Goal: Task Accomplishment & Management: Complete application form

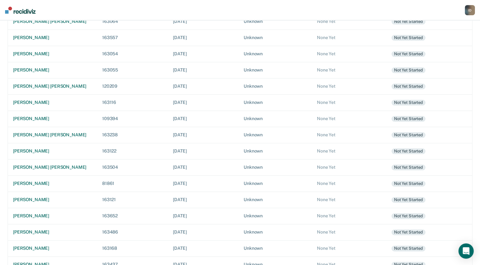
scroll to position [130, 0]
click at [35, 180] on div "[PERSON_NAME]" at bounding box center [52, 182] width 79 height 5
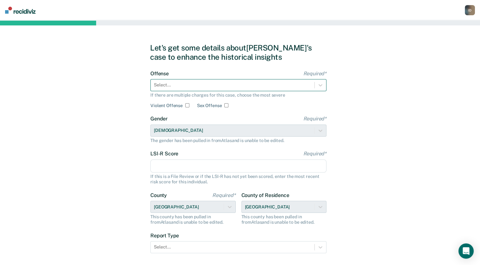
click at [197, 87] on div at bounding box center [232, 85] width 157 height 7
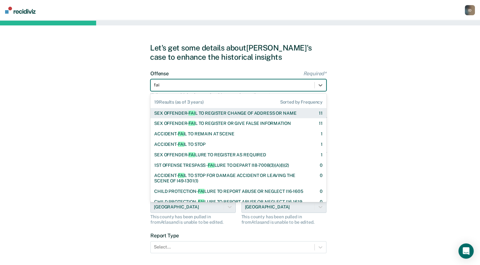
type input "fail"
click at [225, 111] on div "SEX OFFENDER- FAIL TO REGISTER CHANGE OF ADDRESS OR NAME" at bounding box center [224, 112] width 141 height 5
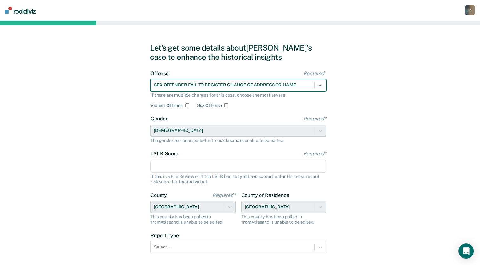
click at [198, 166] on input "LSI-R Score Required*" at bounding box center [238, 165] width 176 height 13
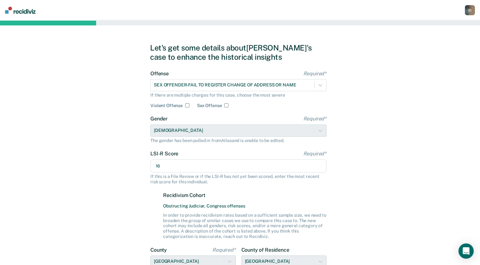
type input "16"
click at [333, 180] on div "Let's get some details about [PERSON_NAME]'s case to enhance the historical ins…" at bounding box center [240, 190] width 480 height 341
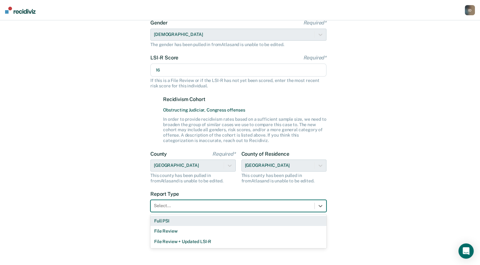
click at [282, 206] on div at bounding box center [232, 205] width 157 height 7
click at [243, 220] on div "Full PSI" at bounding box center [238, 221] width 176 height 10
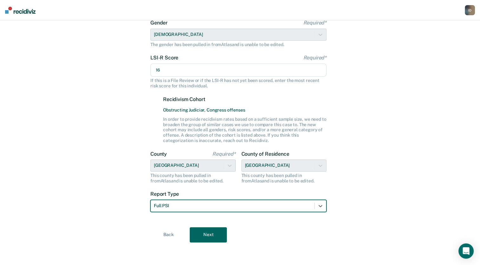
click at [205, 239] on button "Next" at bounding box center [208, 234] width 37 height 15
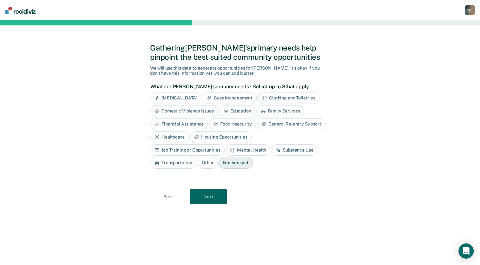
scroll to position [0, 0]
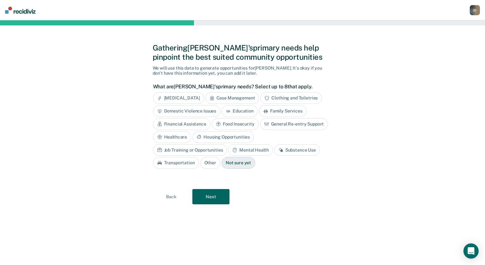
click at [234, 138] on div "Housing Opportunities" at bounding box center [223, 137] width 62 height 12
click at [216, 199] on button "Next" at bounding box center [210, 196] width 37 height 15
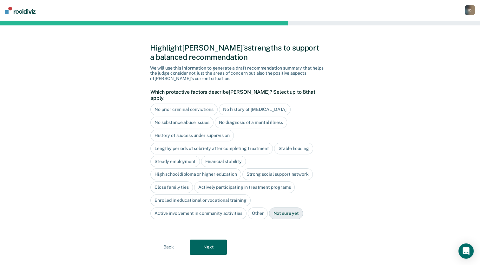
click at [233, 143] on div "Lengthy periods of sobriety after completing treatment" at bounding box center [211, 149] width 123 height 12
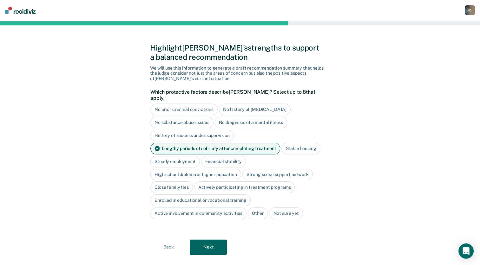
click at [226, 143] on div "Lengthy periods of sobriety after completing treatment" at bounding box center [215, 149] width 130 height 12
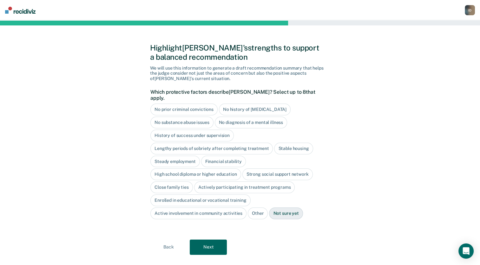
click at [213, 131] on div "History of success under supervision" at bounding box center [191, 136] width 83 height 12
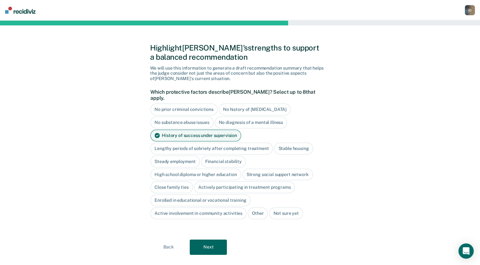
click at [259, 170] on div "Strong social support network" at bounding box center [278, 175] width 70 height 12
click at [174, 182] on div "Close family ties" at bounding box center [171, 188] width 43 height 12
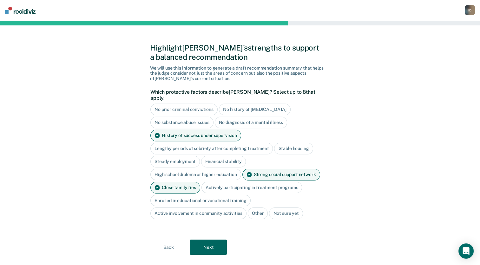
click at [205, 239] on button "Next" at bounding box center [208, 246] width 37 height 15
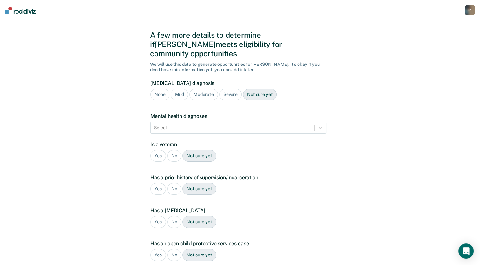
scroll to position [13, 0]
click at [227, 88] on div "Severe" at bounding box center [230, 94] width 23 height 12
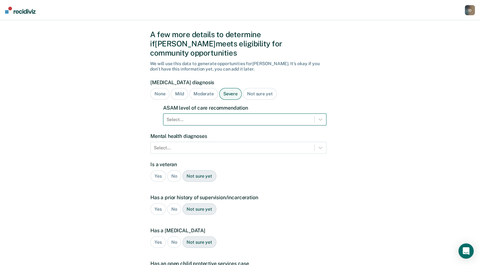
click at [223, 116] on div at bounding box center [239, 119] width 145 height 7
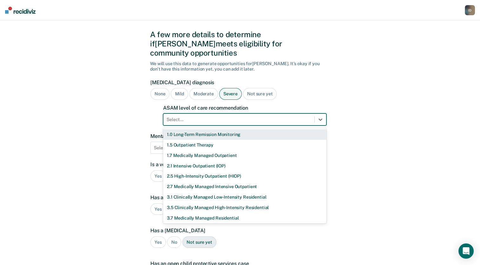
click at [216, 129] on div "1.0 Long-Term Remission Monitoring" at bounding box center [244, 134] width 163 height 10
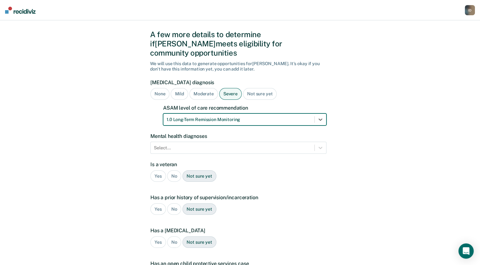
scroll to position [35, 0]
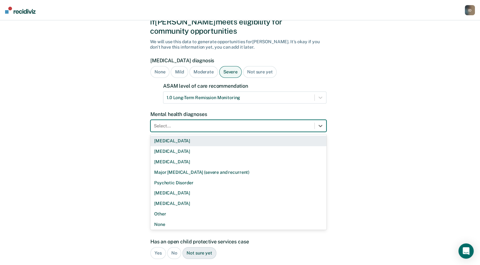
click at [215, 123] on div at bounding box center [232, 126] width 157 height 7
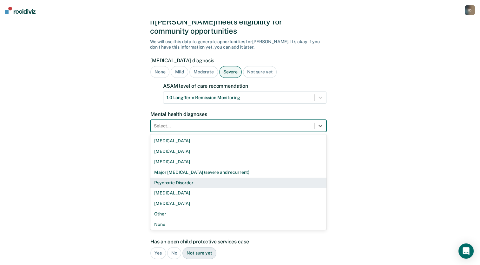
scroll to position [1, 0]
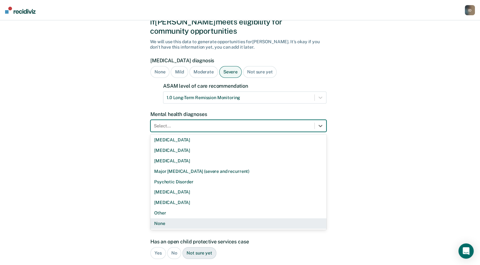
click at [255, 218] on div "None" at bounding box center [238, 223] width 176 height 10
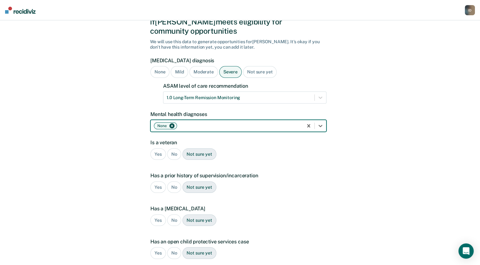
click at [169, 148] on div "No" at bounding box center [174, 154] width 14 height 12
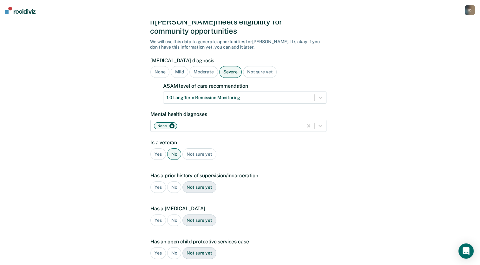
click at [159, 181] on div "Yes" at bounding box center [158, 187] width 16 height 12
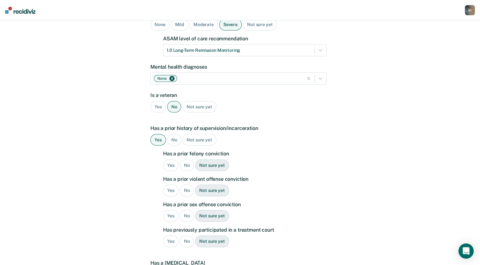
scroll to position [85, 0]
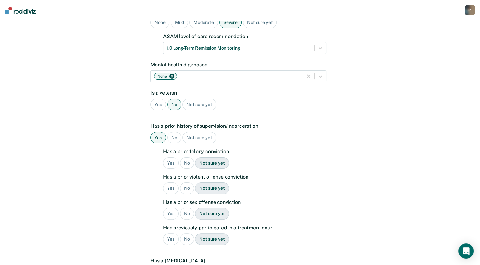
click at [169, 157] on div "Yes" at bounding box center [171, 163] width 16 height 12
click at [170, 182] on div "Yes" at bounding box center [171, 188] width 16 height 12
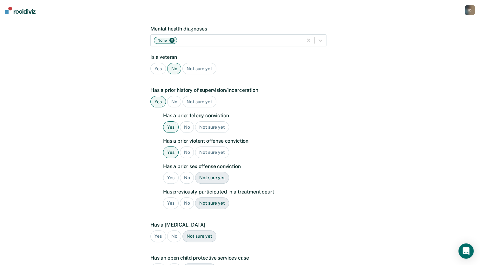
scroll to position [122, 0]
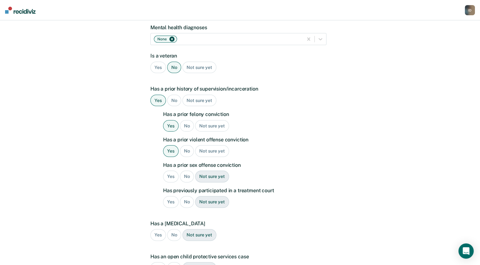
click at [182, 145] on div "No" at bounding box center [187, 151] width 14 height 12
click at [168, 170] on div "Yes" at bounding box center [171, 176] width 16 height 12
click at [182, 196] on div "No" at bounding box center [187, 202] width 14 height 12
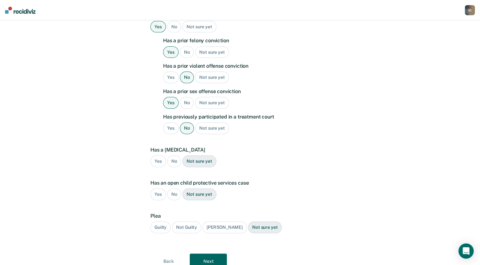
scroll to position [197, 0]
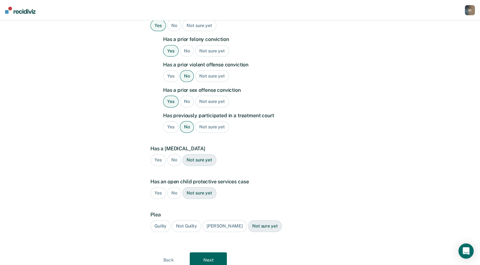
click at [172, 154] on div "No" at bounding box center [174, 160] width 14 height 12
click at [158, 187] on div "Yes" at bounding box center [158, 193] width 16 height 12
click at [172, 187] on div "No" at bounding box center [174, 193] width 14 height 12
click at [165, 220] on div "Guilty" at bounding box center [160, 226] width 20 height 12
click at [220, 252] on button "Next" at bounding box center [208, 259] width 37 height 15
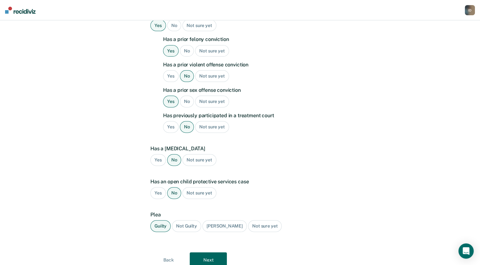
scroll to position [0, 0]
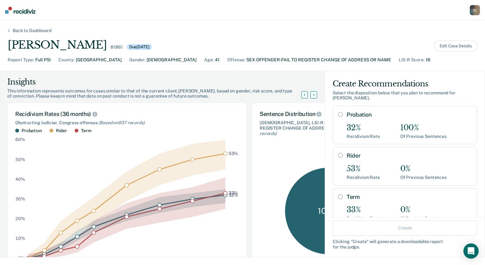
click at [338, 112] on input "Probation" at bounding box center [340, 114] width 5 height 5
radio input "true"
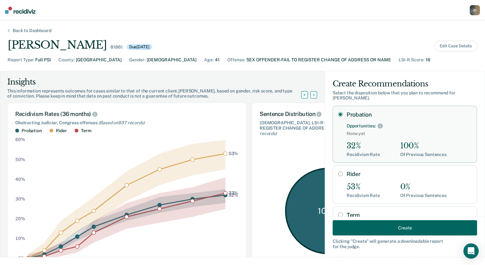
click at [416, 231] on button "Create" at bounding box center [405, 227] width 144 height 15
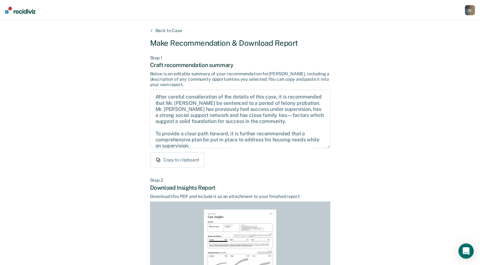
scroll to position [97, 0]
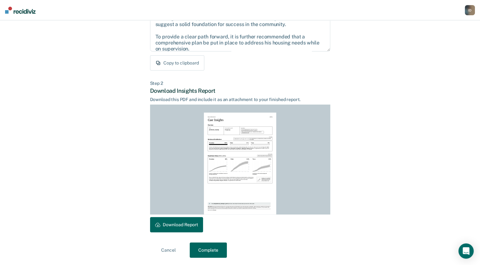
click at [163, 224] on button "Download Report" at bounding box center [176, 224] width 53 height 15
click at [214, 247] on button "Complete" at bounding box center [208, 249] width 37 height 15
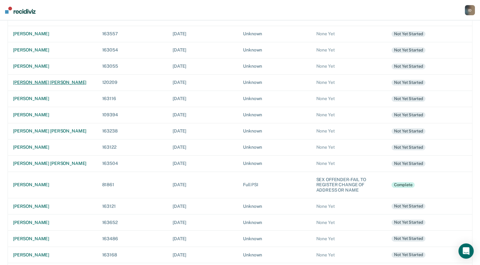
scroll to position [134, 0]
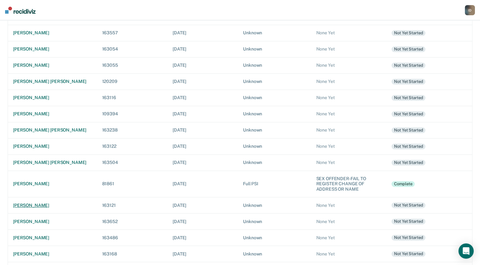
click at [52, 202] on td "[PERSON_NAME]" at bounding box center [52, 205] width 89 height 16
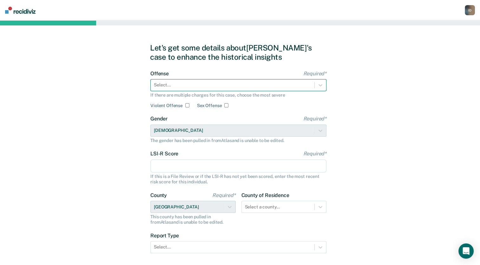
click at [218, 87] on div at bounding box center [232, 85] width 157 height 7
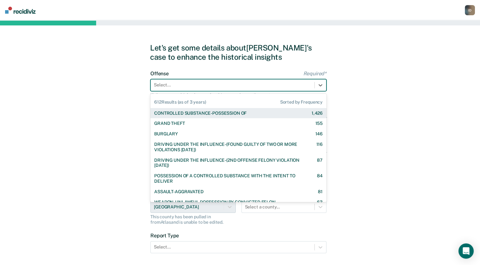
click at [246, 113] on div "CONTROLLED SUBSTANCE-POSSESSION OF" at bounding box center [200, 112] width 92 height 5
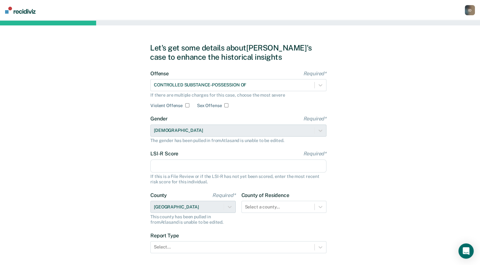
click at [205, 166] on input "LSI-R Score Required*" at bounding box center [238, 165] width 176 height 13
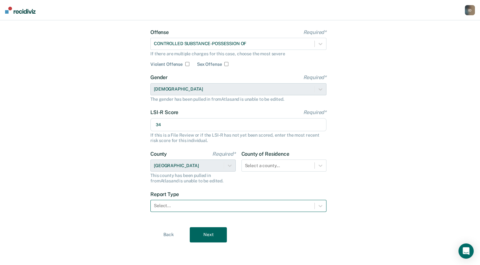
type input "34"
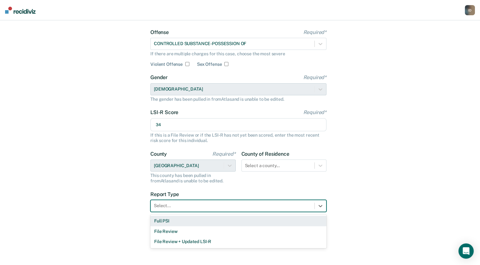
click at [247, 208] on div at bounding box center [232, 205] width 157 height 7
click at [202, 222] on div "Full PSI" at bounding box center [238, 221] width 176 height 10
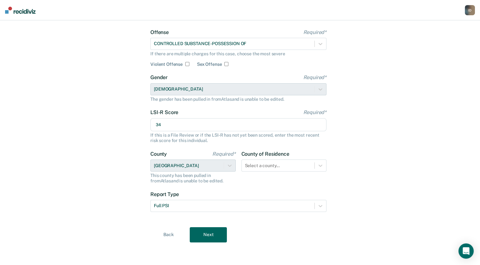
click at [199, 238] on button "Next" at bounding box center [208, 234] width 37 height 15
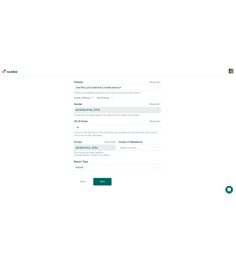
scroll to position [0, 0]
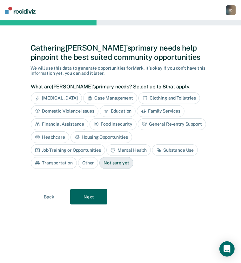
click at [160, 126] on div "General Re-entry Support" at bounding box center [172, 124] width 68 height 12
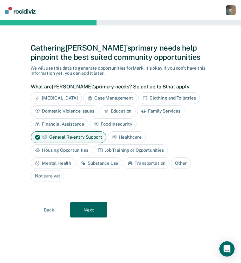
click at [96, 162] on div "Substance Use" at bounding box center [100, 163] width 46 height 12
click at [90, 209] on button "Next" at bounding box center [88, 209] width 37 height 15
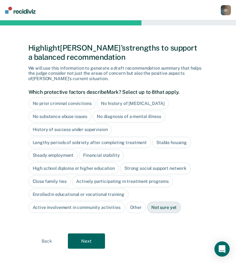
click at [88, 236] on button "Next" at bounding box center [86, 240] width 37 height 15
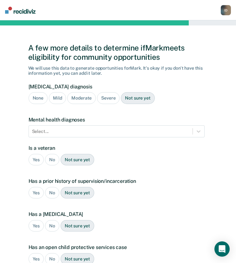
click at [105, 102] on div "Severe" at bounding box center [108, 98] width 23 height 12
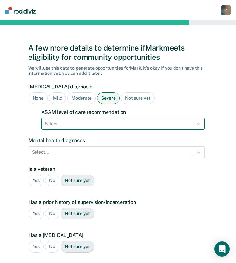
click at [146, 124] on div at bounding box center [117, 123] width 145 height 7
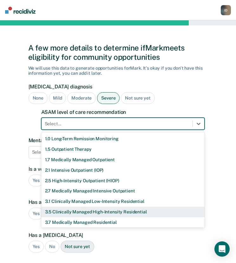
click at [129, 213] on div "3.5 Clinically Managed High-Intensity Residential" at bounding box center [122, 211] width 163 height 10
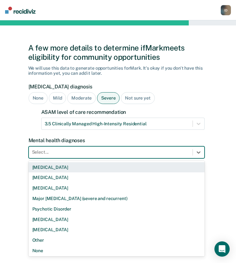
click at [109, 156] on div "Select..." at bounding box center [111, 151] width 164 height 9
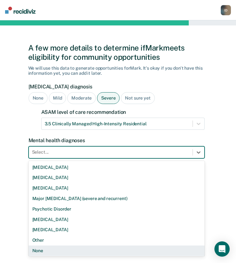
click at [86, 246] on div "None" at bounding box center [117, 250] width 176 height 10
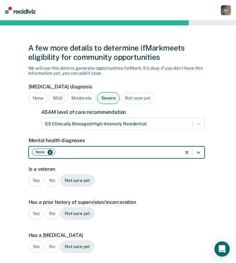
click at [51, 181] on div "No" at bounding box center [52, 180] width 14 height 12
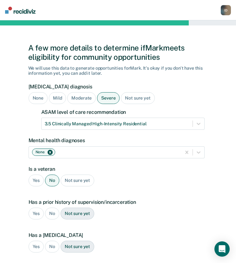
click at [36, 215] on div "Yes" at bounding box center [37, 213] width 16 height 12
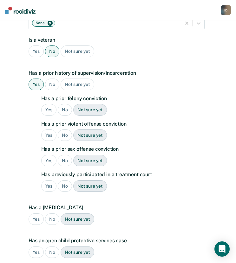
scroll to position [129, 0]
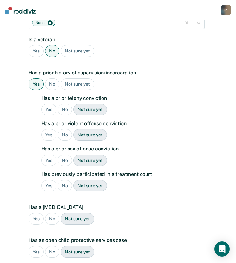
click at [46, 110] on div "Yes" at bounding box center [49, 109] width 16 height 12
click at [65, 136] on div "No" at bounding box center [65, 135] width 14 height 12
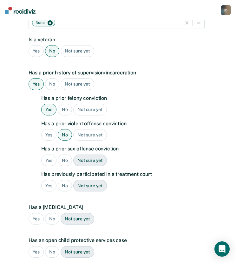
click at [60, 164] on div "No" at bounding box center [65, 160] width 14 height 12
click at [63, 185] on div "No" at bounding box center [65, 186] width 14 height 12
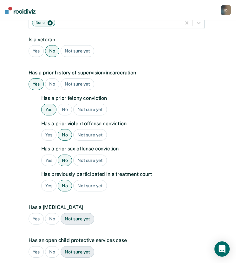
click at [52, 216] on div "No" at bounding box center [52, 219] width 14 height 12
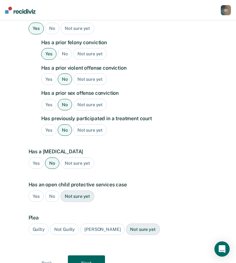
scroll to position [185, 0]
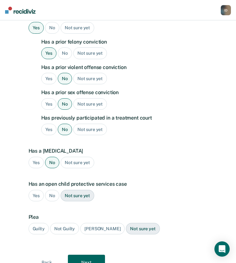
click at [51, 194] on div "No" at bounding box center [52, 196] width 14 height 12
click at [37, 224] on div "Guilty" at bounding box center [39, 229] width 20 height 12
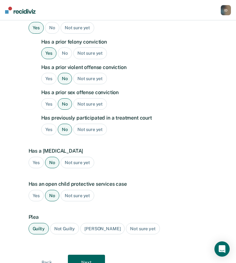
click at [93, 257] on button "Next" at bounding box center [86, 261] width 37 height 15
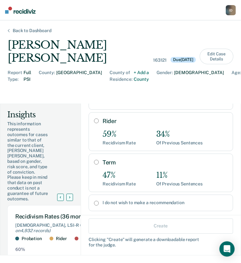
scroll to position [63, 0]
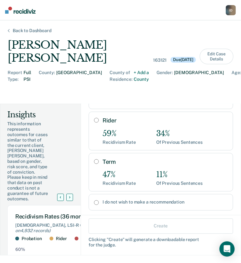
click at [94, 161] on input "Term" at bounding box center [96, 161] width 5 height 5
radio input "true"
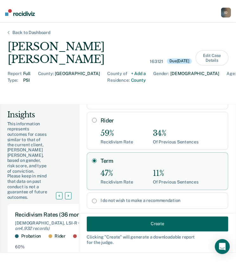
scroll to position [74, 0]
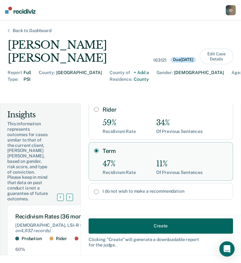
click at [164, 227] on button "Create" at bounding box center [161, 225] width 144 height 15
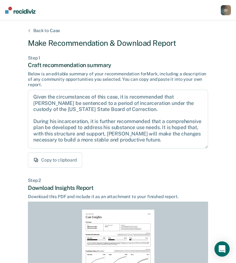
scroll to position [99, 0]
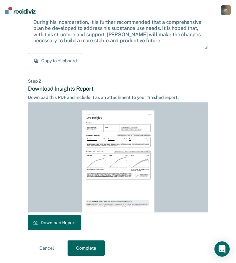
click at [57, 222] on button "Download Report" at bounding box center [54, 222] width 53 height 15
click at [92, 251] on button "Complete" at bounding box center [86, 247] width 37 height 15
